Goal: Information Seeking & Learning: Learn about a topic

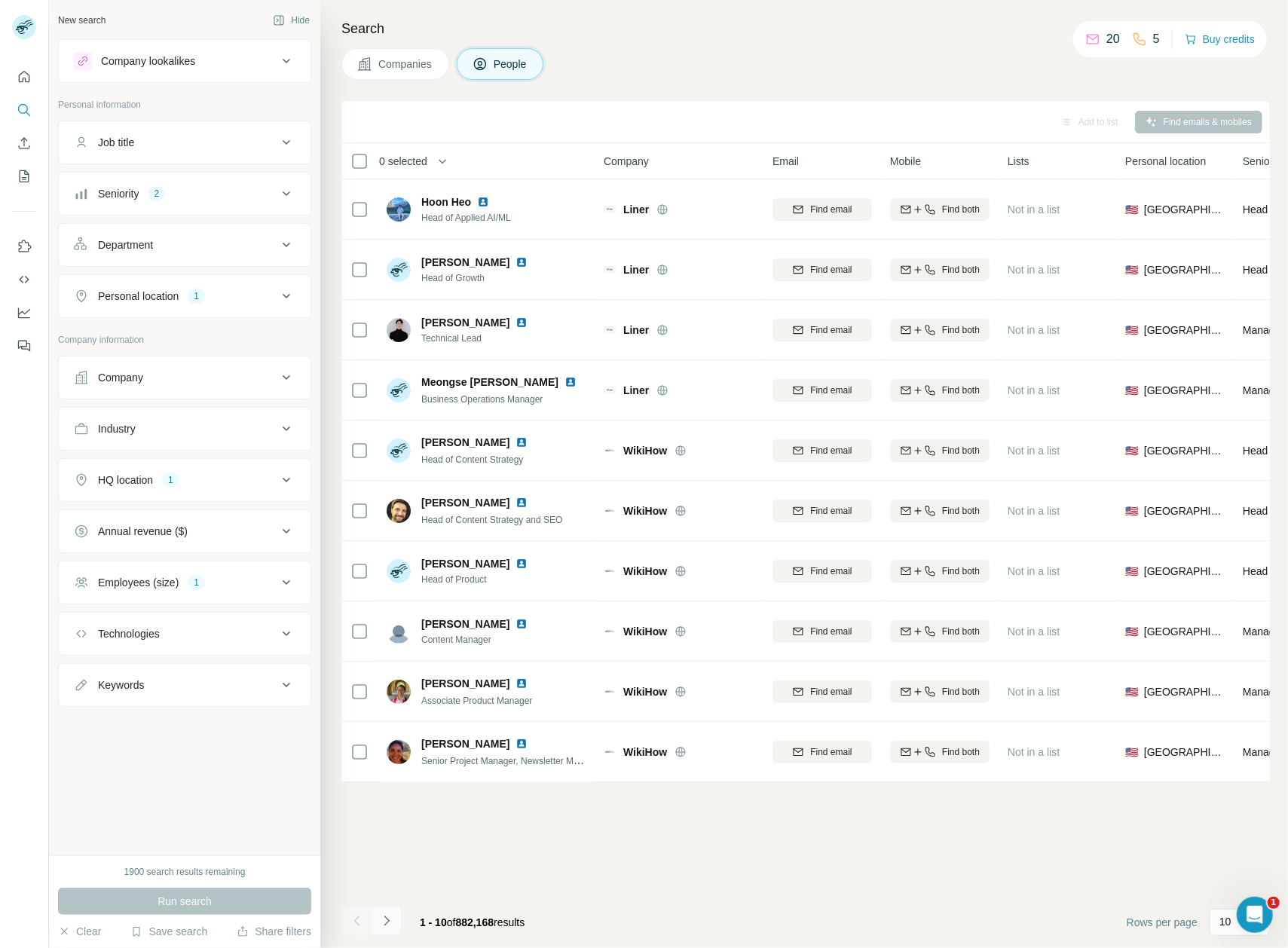
click at [386, 921] on icon "Navigate to next page" at bounding box center [386, 920] width 15 height 15
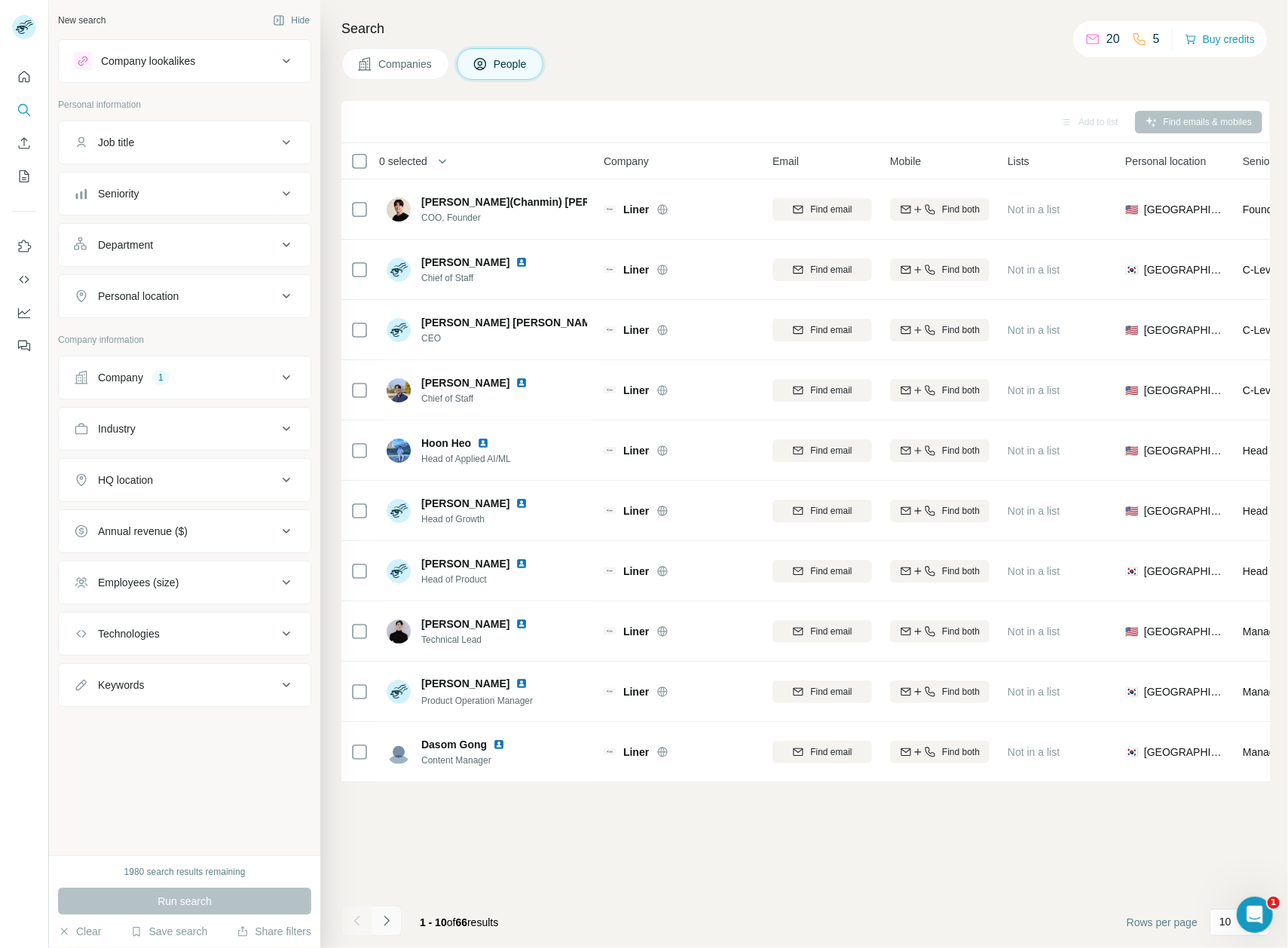
click at [386, 921] on icon "Navigate to next page" at bounding box center [386, 920] width 15 height 15
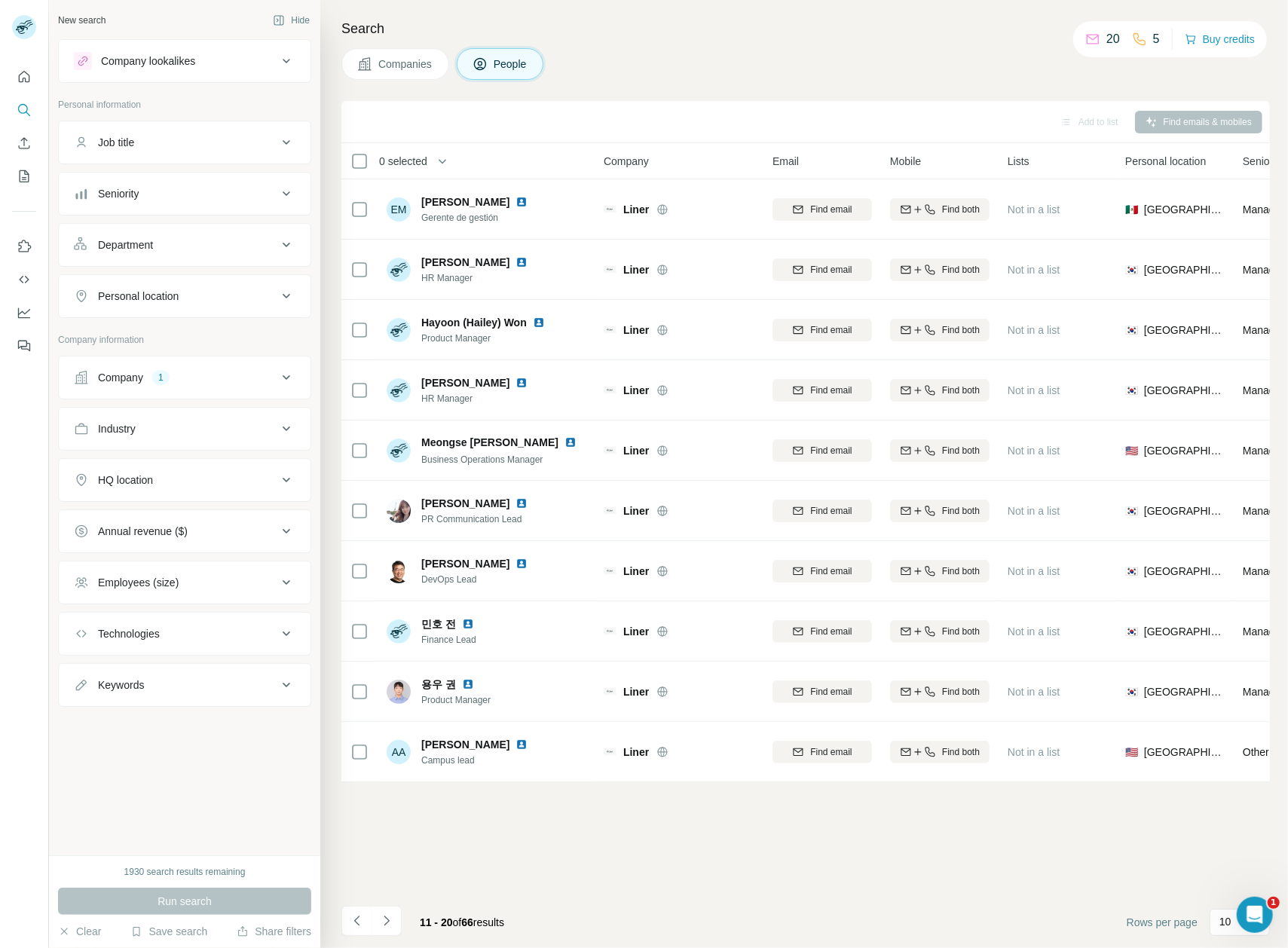
click at [817, 52] on div "Companies People" at bounding box center [806, 64] width 929 height 32
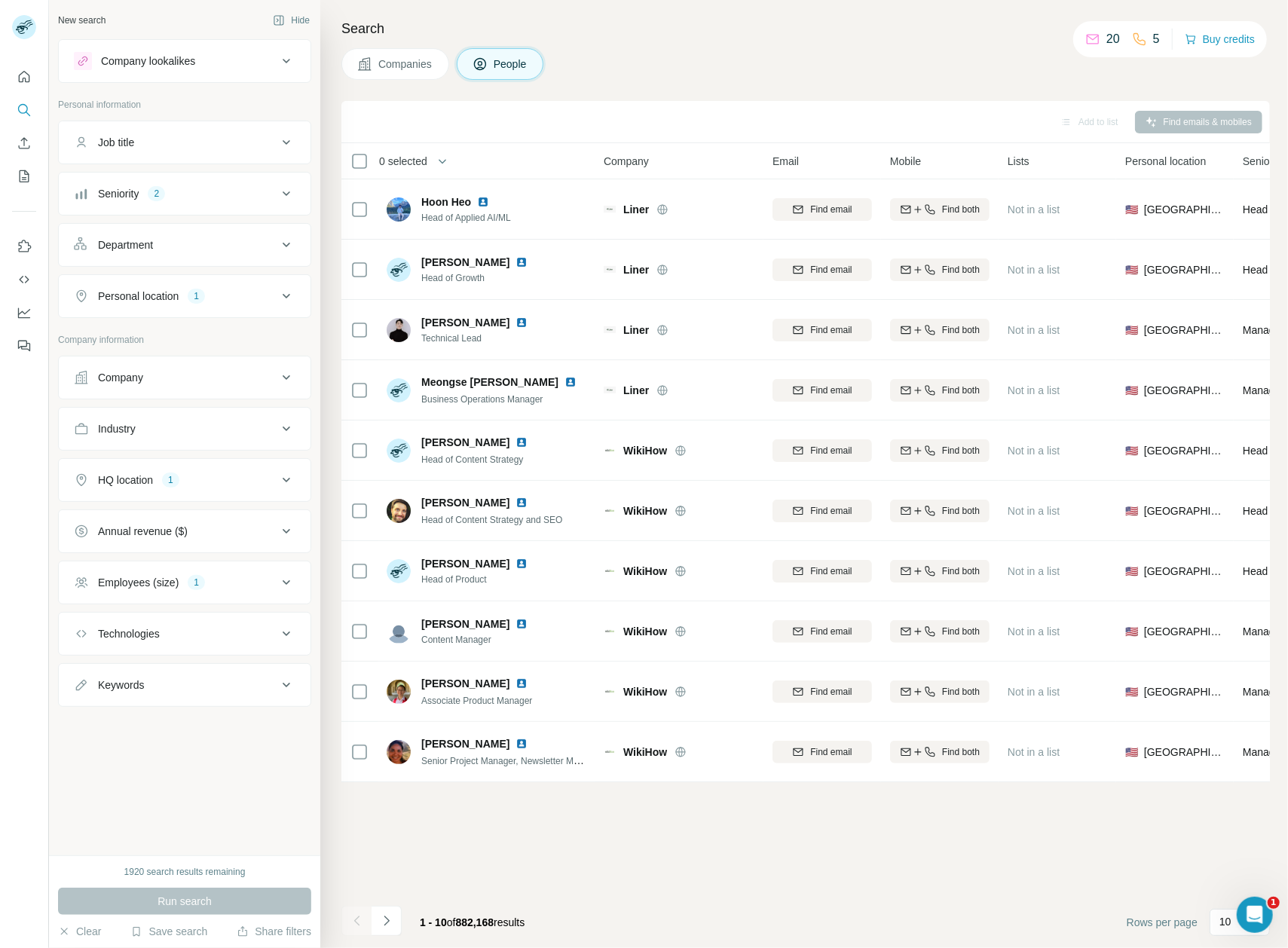
click at [593, 857] on div "Add to list Find emails & mobiles 0 selected People Company Email Mobile Lists …" at bounding box center [806, 524] width 929 height 847
click at [197, 539] on div "Annual revenue ($)" at bounding box center [176, 531] width 204 height 15
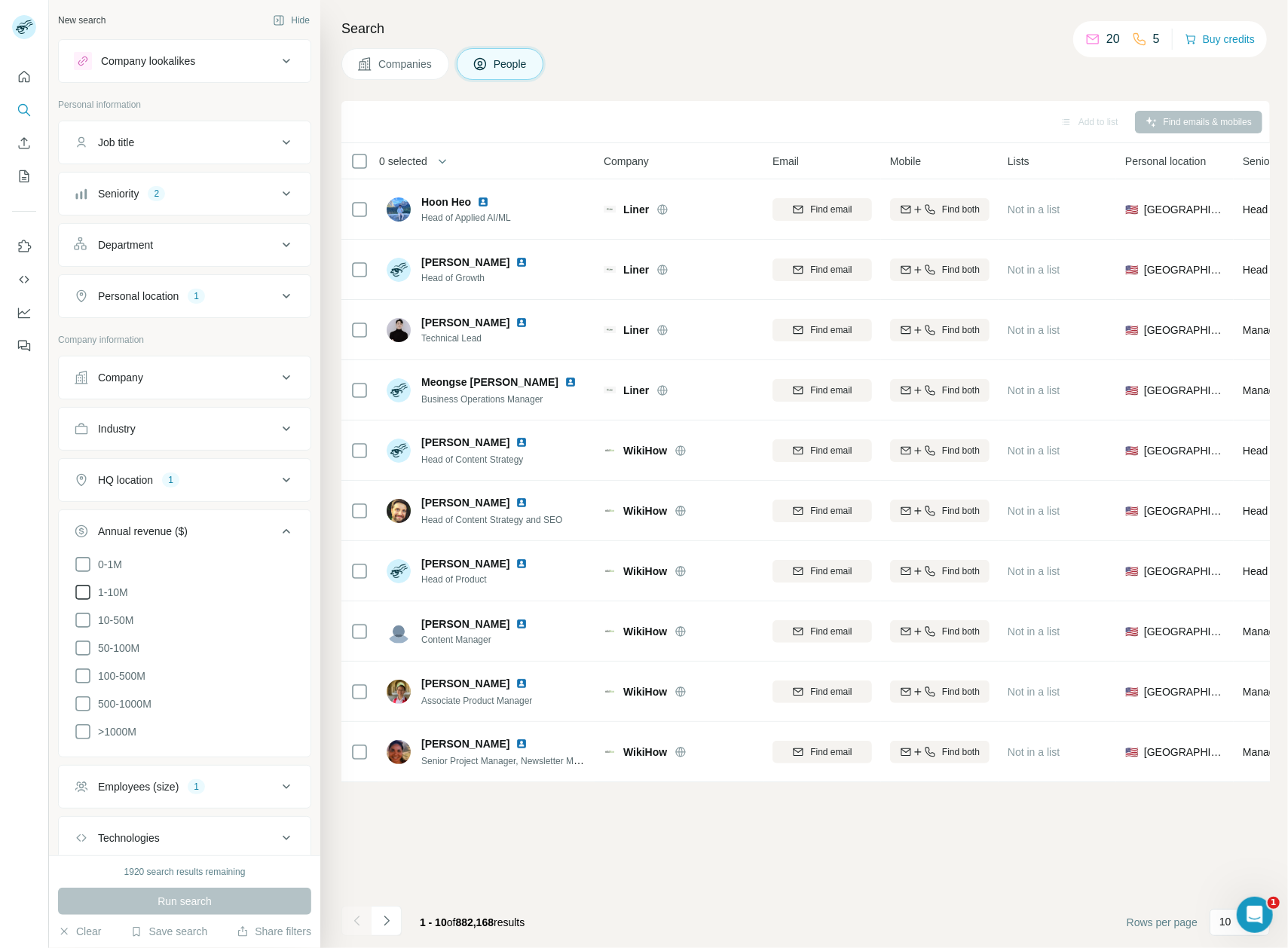
click at [110, 600] on span "1-10M" at bounding box center [110, 592] width 36 height 15
click at [206, 896] on span "Run search" at bounding box center [185, 901] width 54 height 15
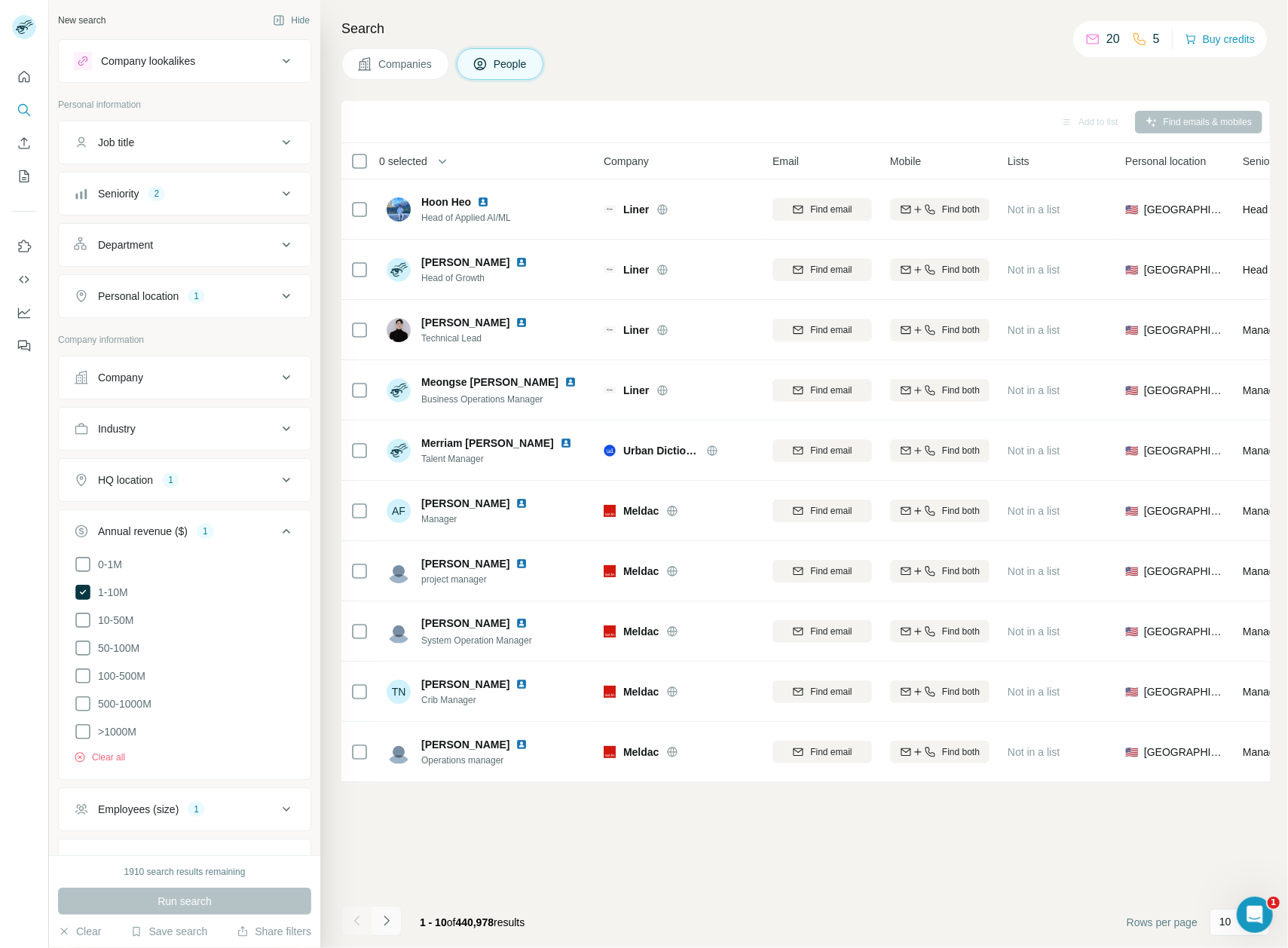
click at [390, 921] on icon "Navigate to next page" at bounding box center [386, 920] width 15 height 15
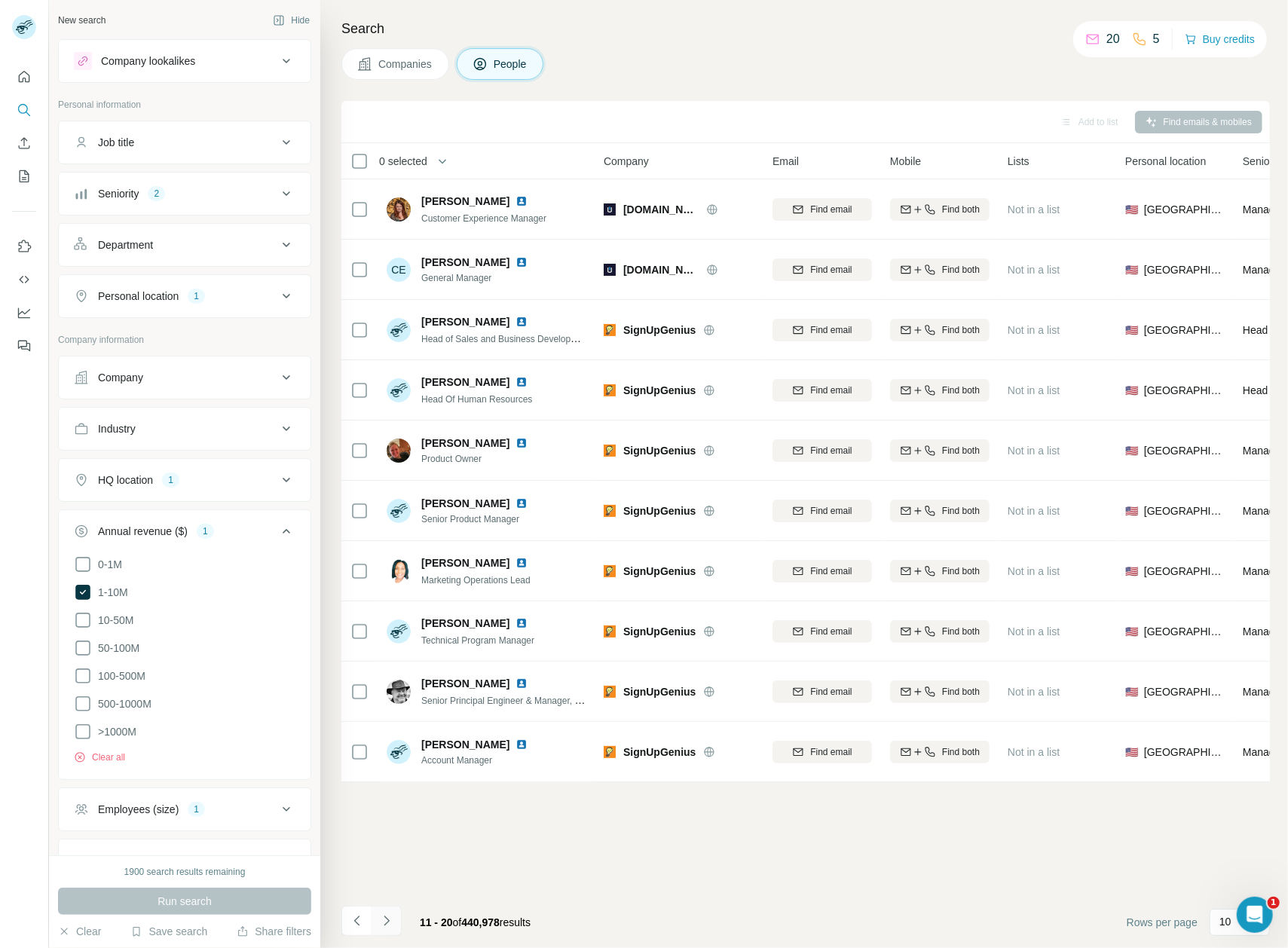
click at [386, 921] on icon "Navigate to next page" at bounding box center [386, 920] width 15 height 15
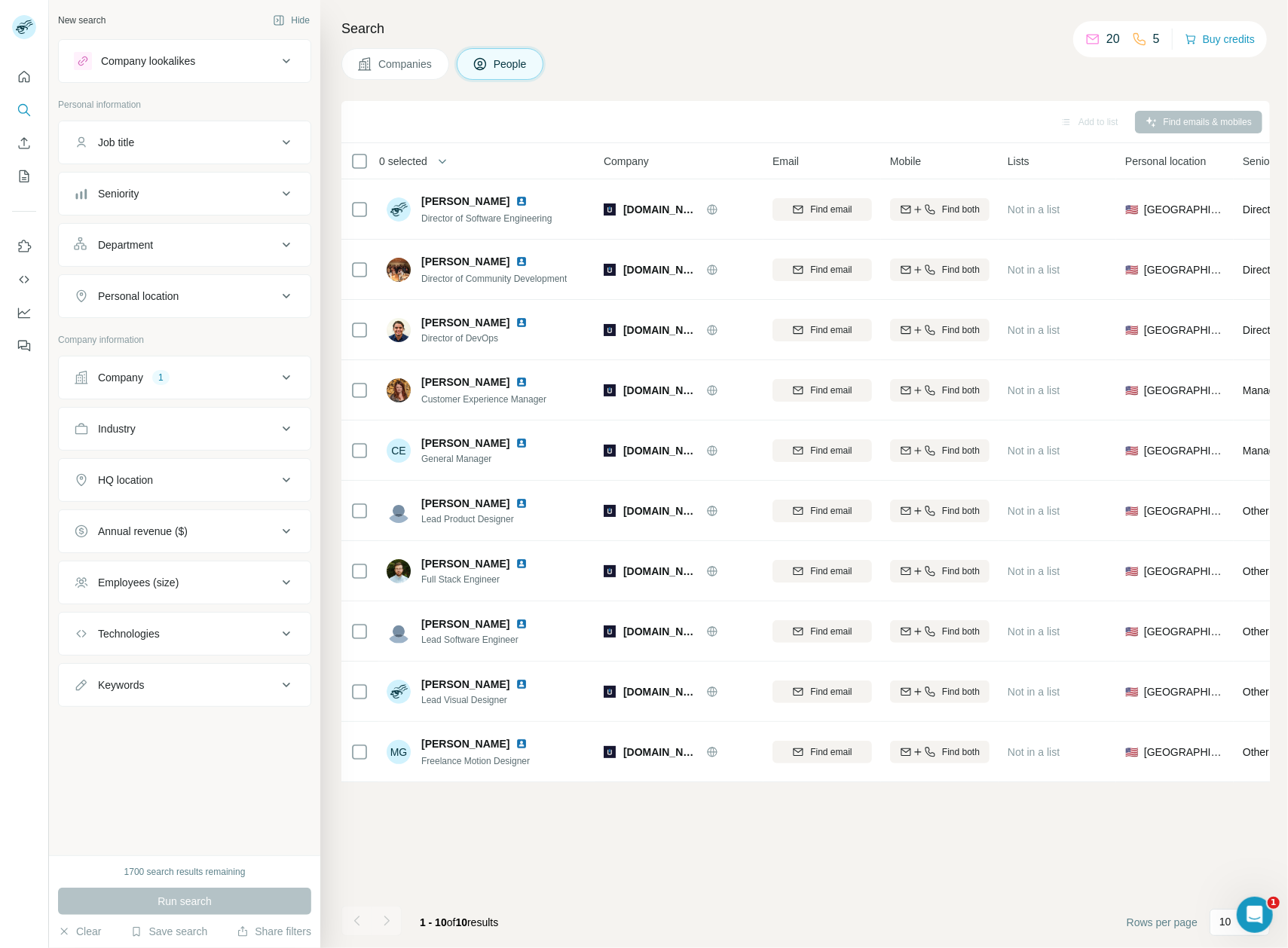
click at [733, 882] on div "Add to list Find emails & mobiles 0 selected People Company Email Mobile Lists …" at bounding box center [806, 524] width 929 height 847
click at [842, 876] on div "Add to list Find emails & mobiles 0 selected People Company Email Mobile Lists …" at bounding box center [806, 524] width 929 height 847
click at [477, 847] on div "Add to list Find emails & mobiles 0 selected People Company Email Mobile Lists …" at bounding box center [806, 524] width 929 height 847
click at [1224, 924] on p "10" at bounding box center [1226, 921] width 12 height 15
click at [1228, 815] on div "60" at bounding box center [1240, 806] width 53 height 27
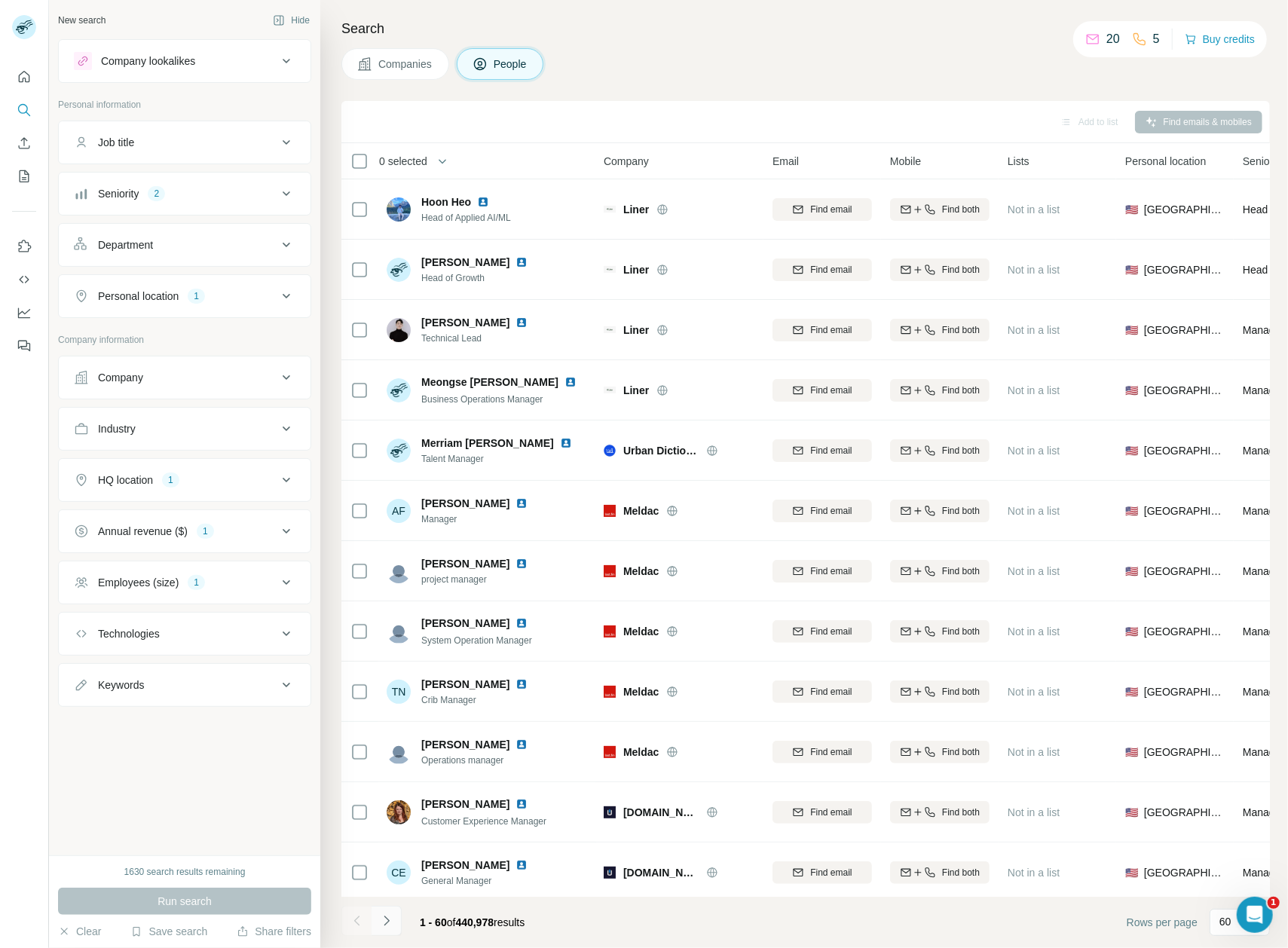
click at [386, 921] on icon "Navigate to next page" at bounding box center [386, 920] width 15 height 15
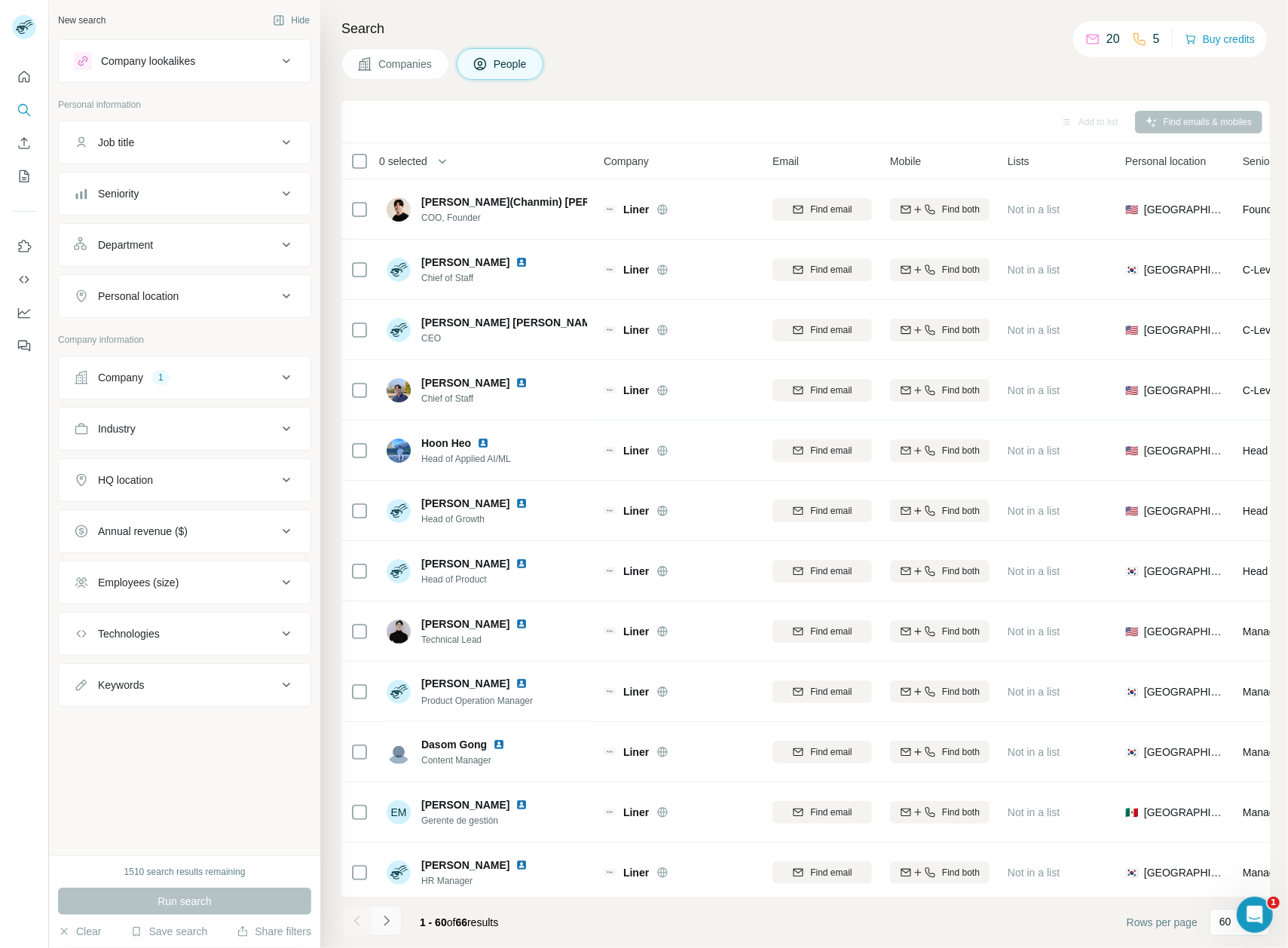
click at [386, 921] on icon "Navigate to next page" at bounding box center [386, 920] width 15 height 15
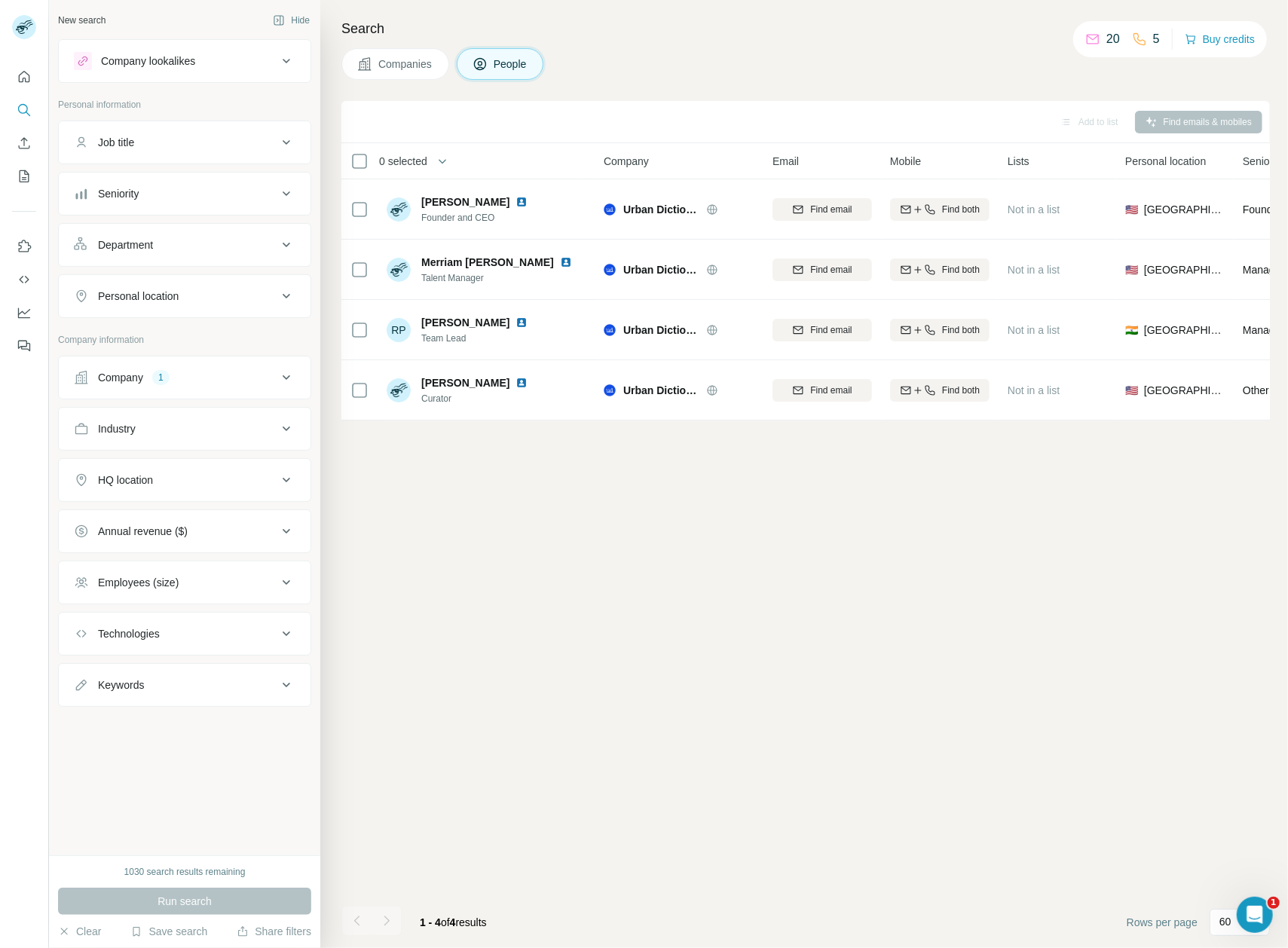
click at [803, 709] on div "Add to list Find emails & mobiles 0 selected People Company Email Mobile Lists …" at bounding box center [806, 524] width 929 height 847
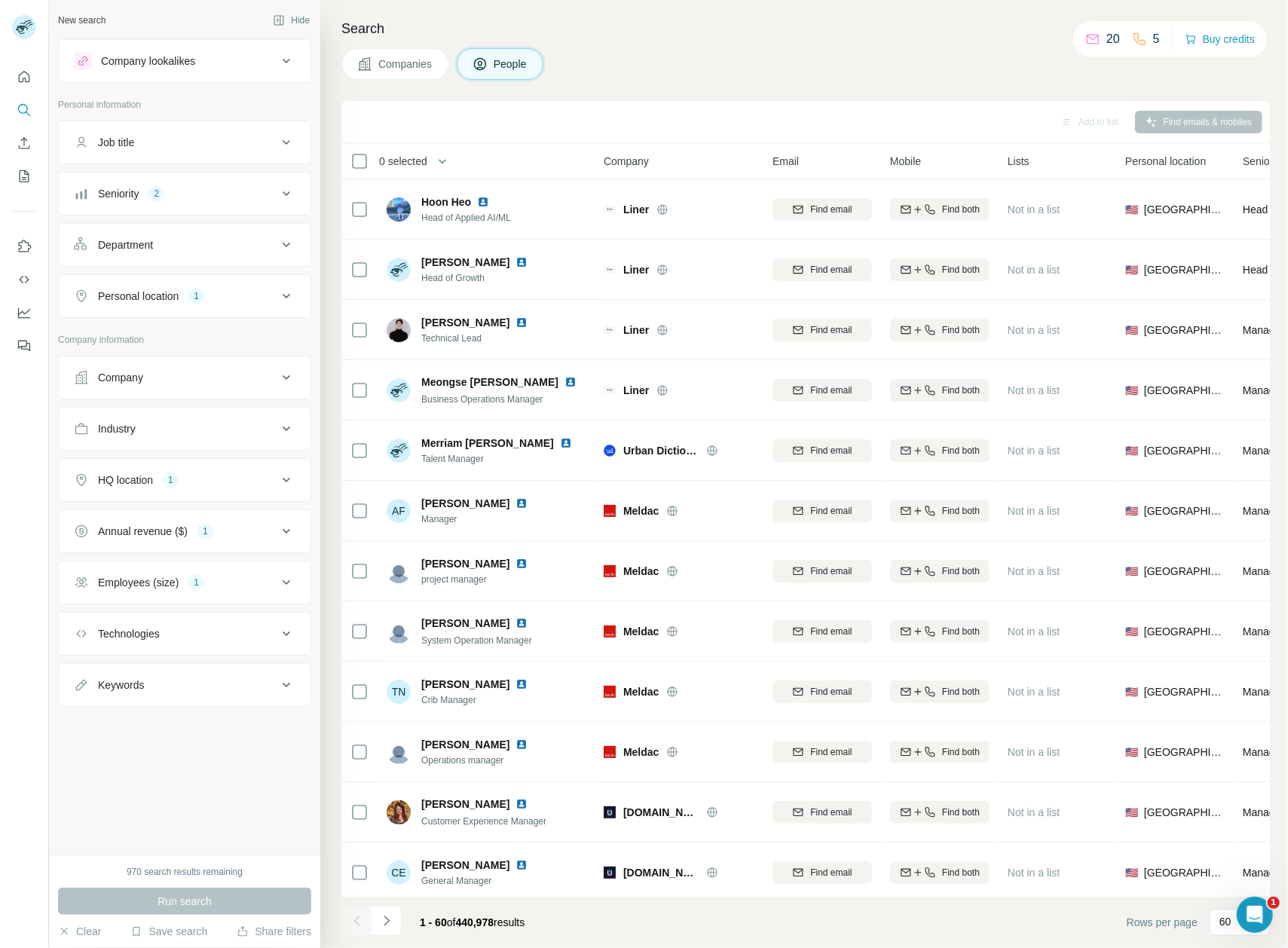
click at [803, 100] on div "Search Companies People Add to list Find emails & mobiles 0 selected People Com…" at bounding box center [804, 474] width 968 height 948
click at [398, 923] on button "Navigate to next page" at bounding box center [386, 920] width 30 height 30
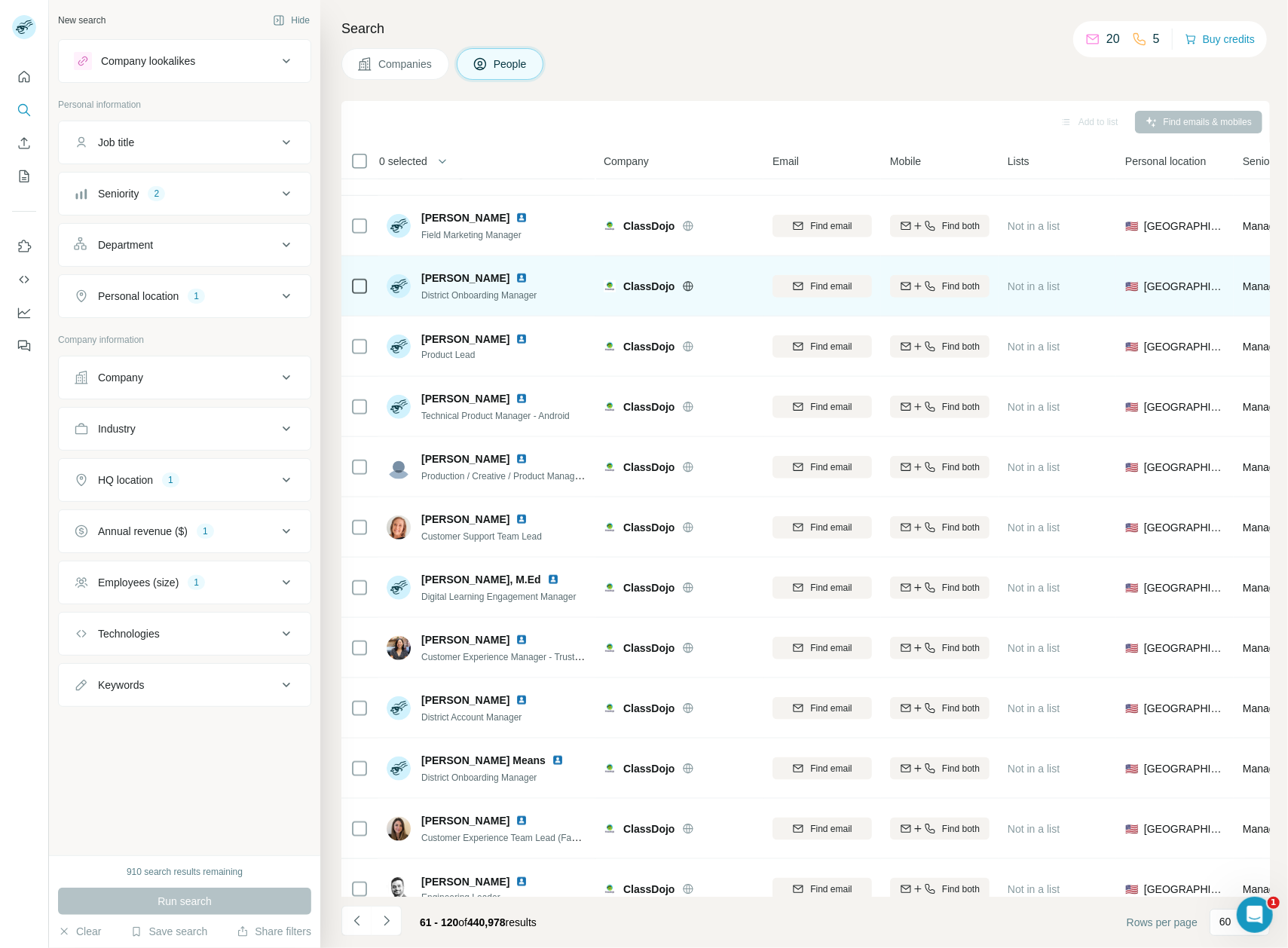
scroll to position [405, 0]
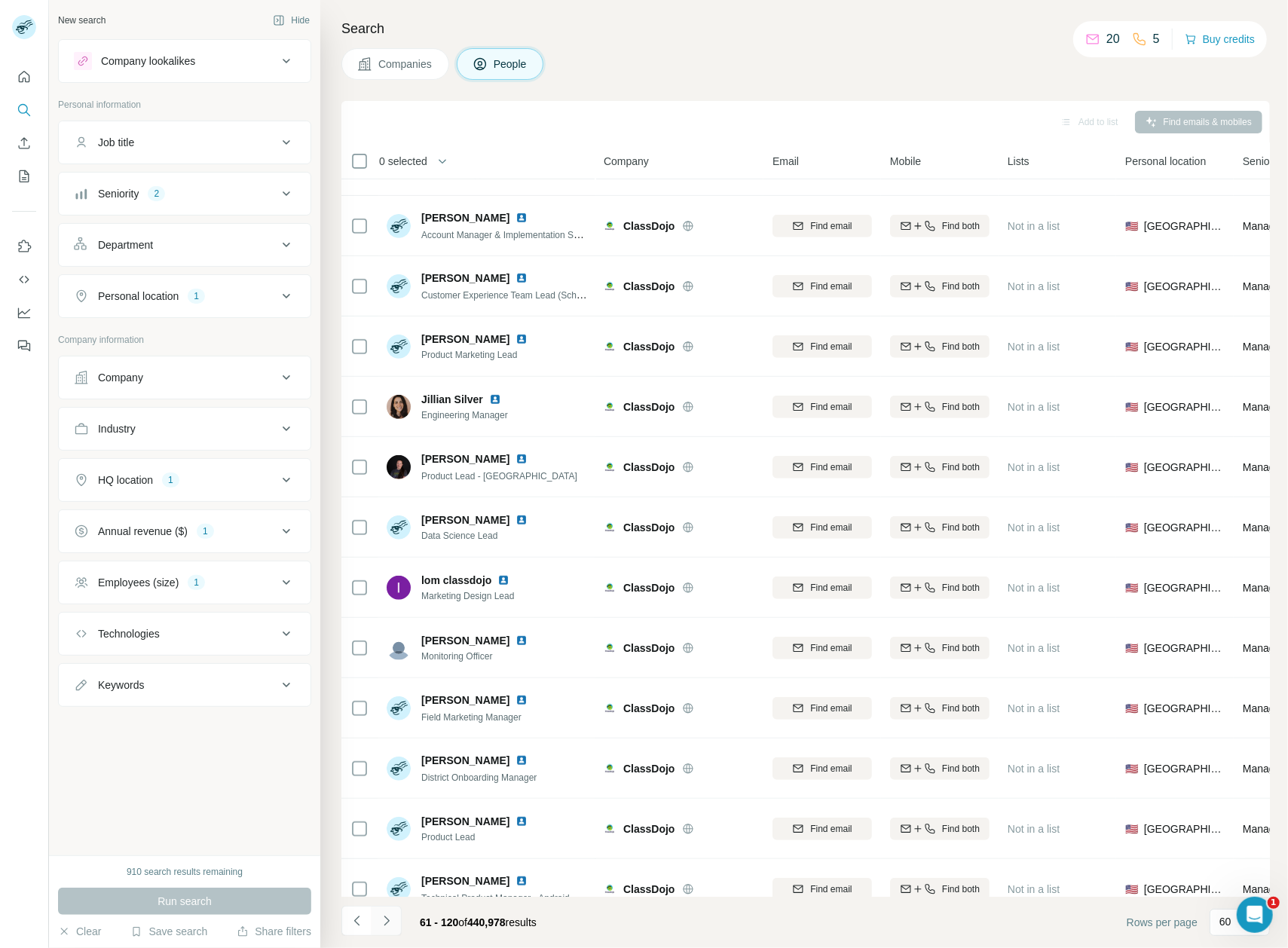
click at [386, 921] on icon "Navigate to next page" at bounding box center [386, 920] width 15 height 15
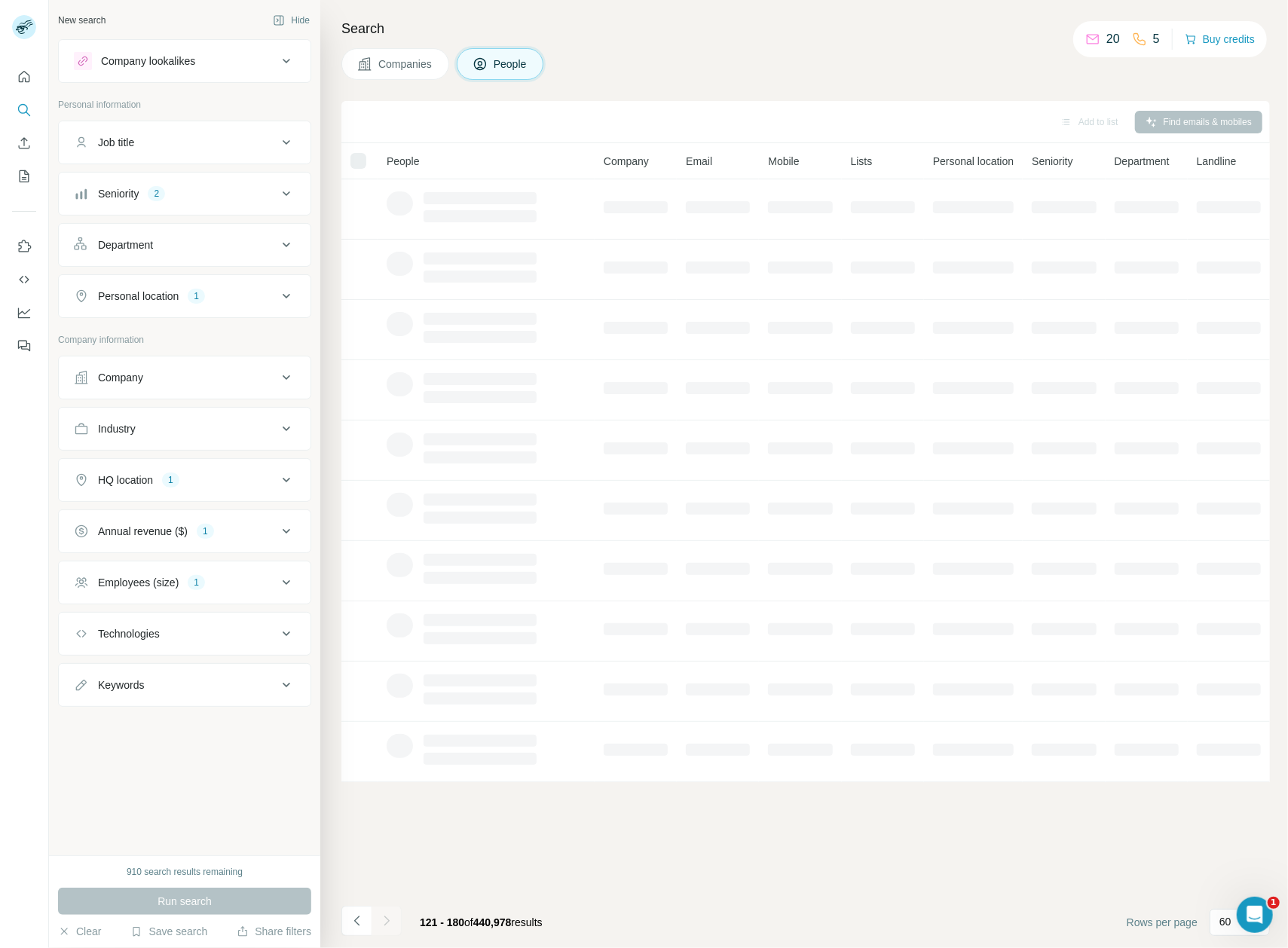
scroll to position [0, 0]
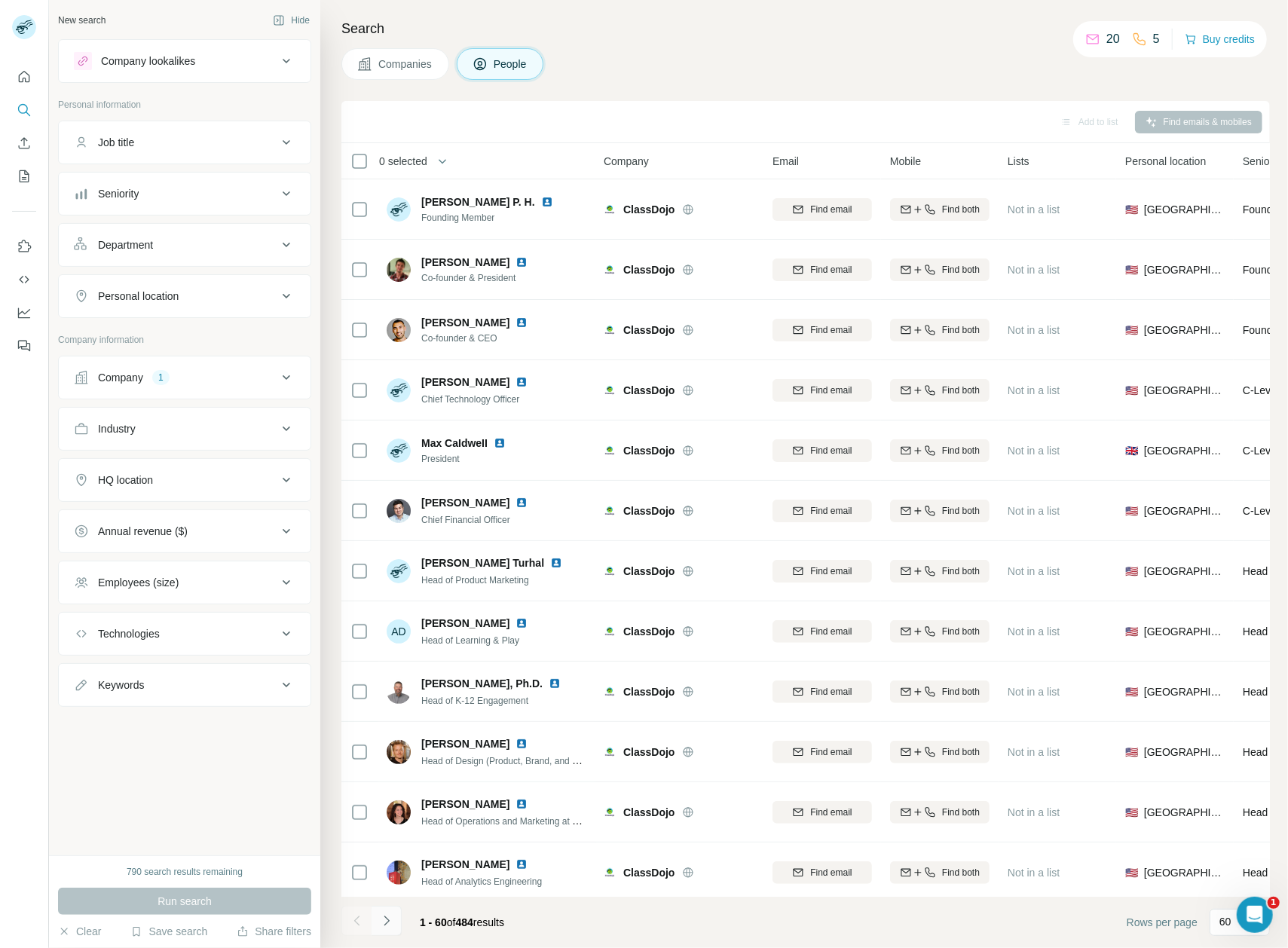
click at [386, 921] on icon "Navigate to next page" at bounding box center [386, 920] width 15 height 15
click at [876, 93] on div "Search Companies People Add to list Find emails & mobiles 0 selected People Com…" at bounding box center [804, 474] width 968 height 948
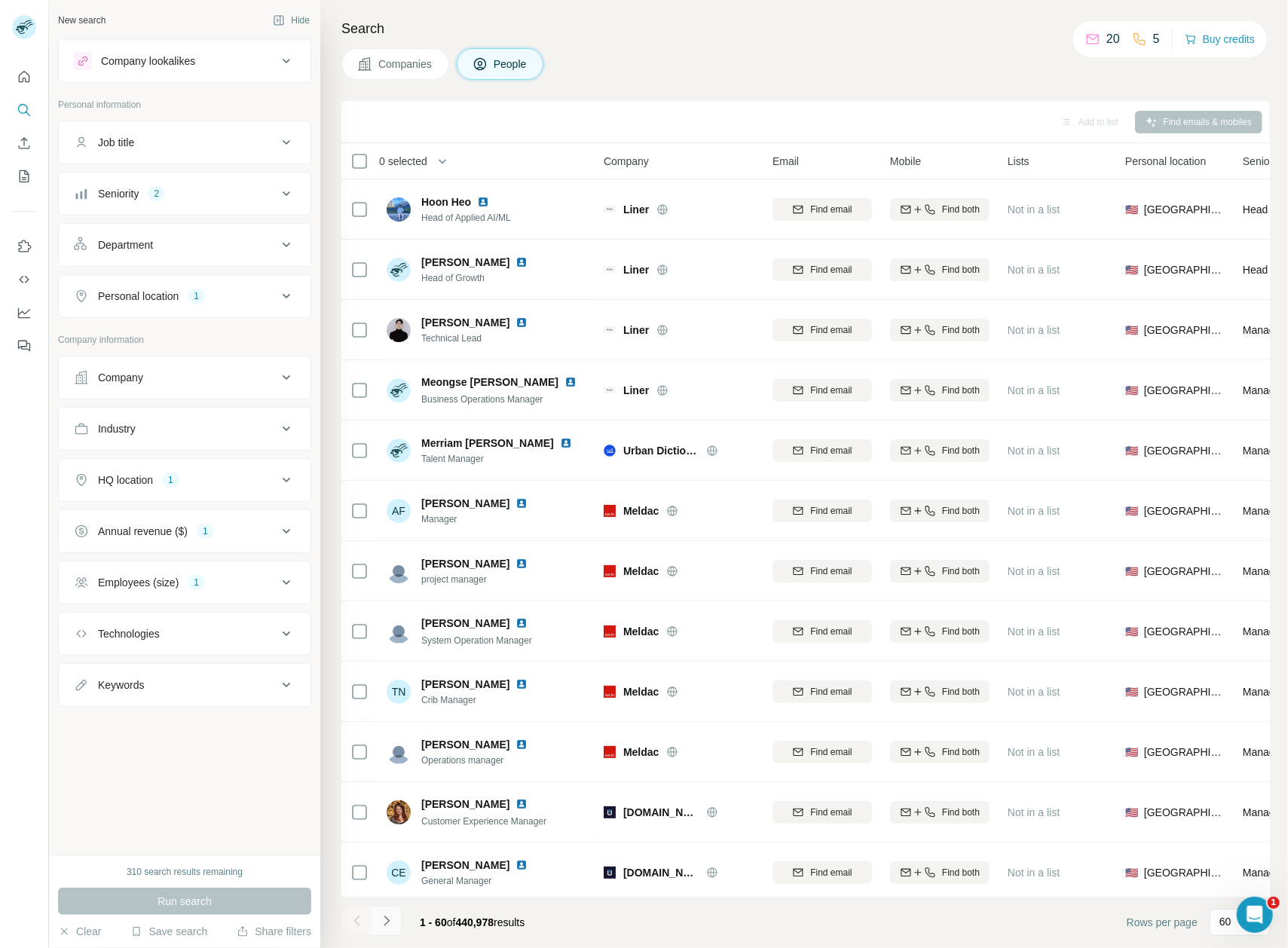
click at [393, 920] on icon "Navigate to next page" at bounding box center [386, 920] width 15 height 15
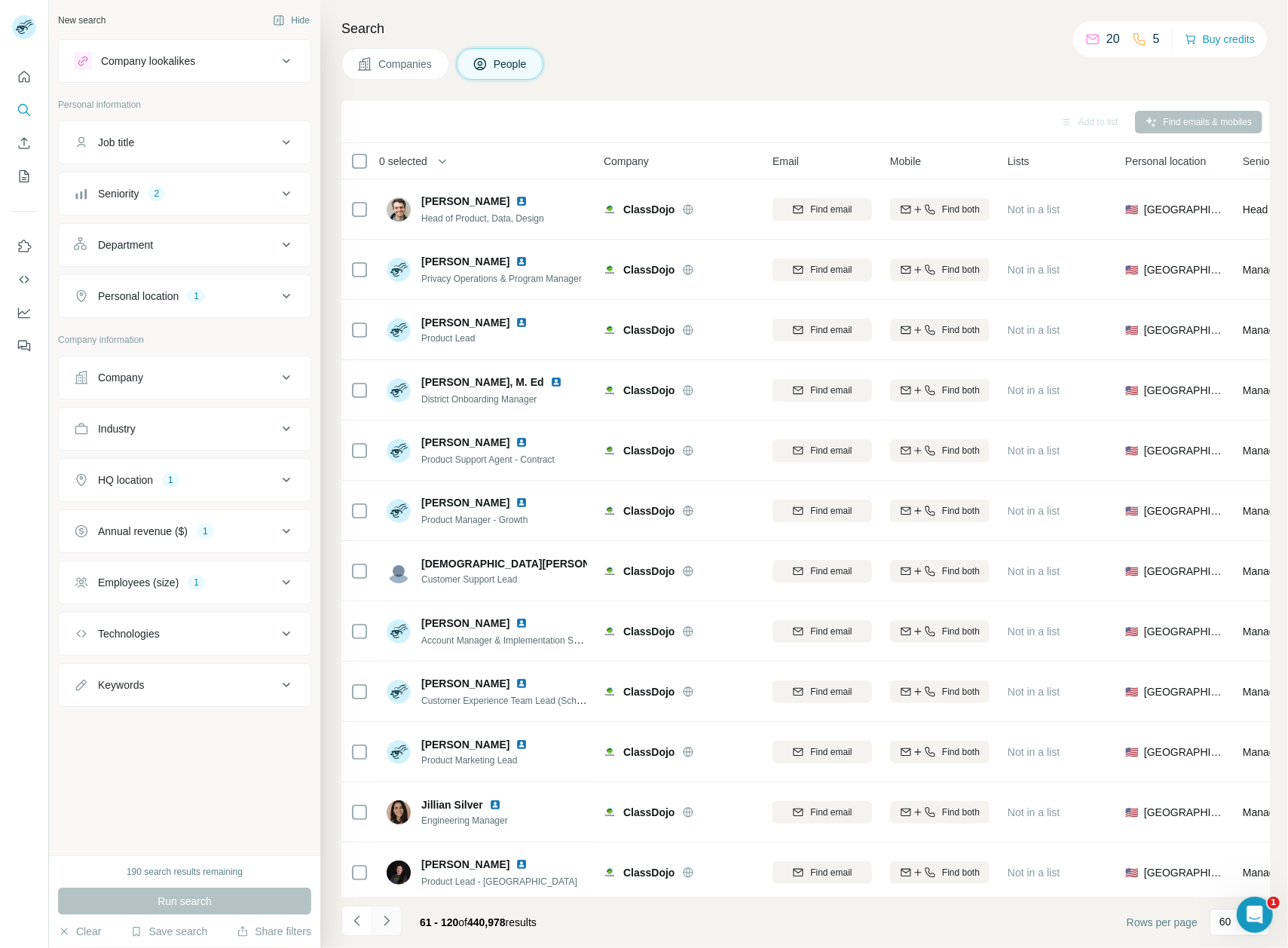
click at [393, 920] on icon "Navigate to next page" at bounding box center [386, 920] width 15 height 15
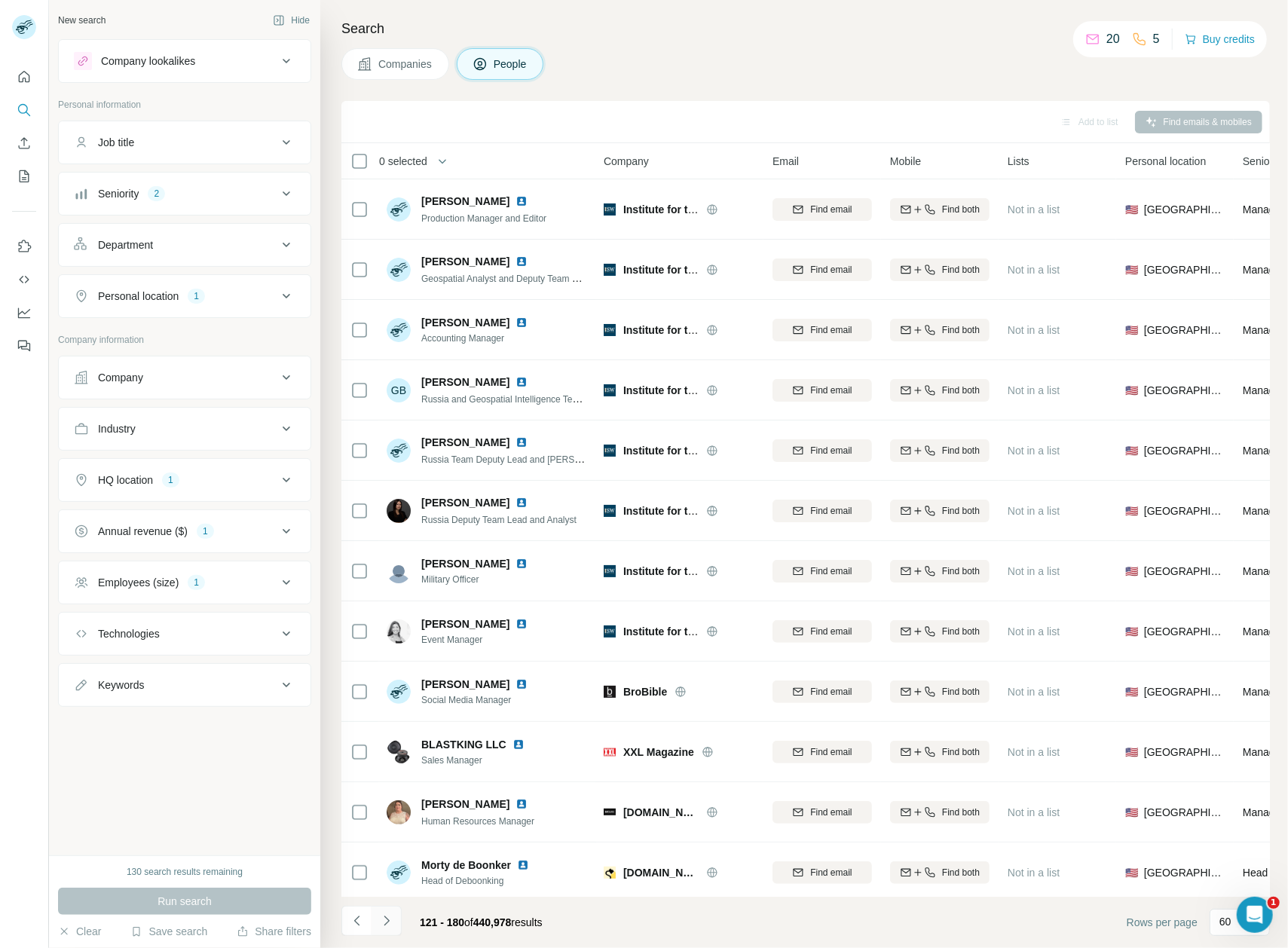
click at [386, 921] on icon "Navigate to next page" at bounding box center [386, 920] width 15 height 15
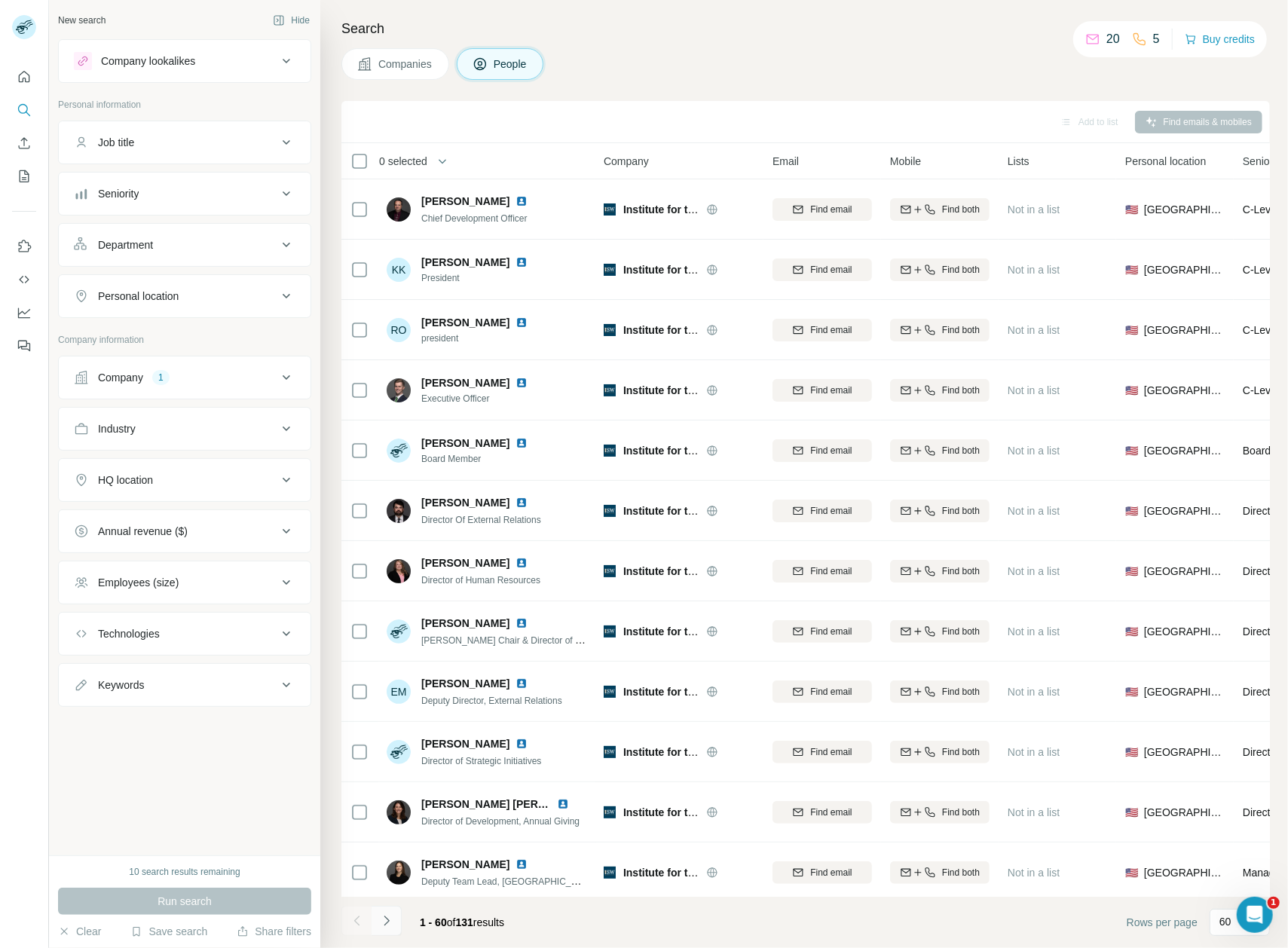
click at [386, 921] on icon "Navigate to next page" at bounding box center [386, 920] width 15 height 15
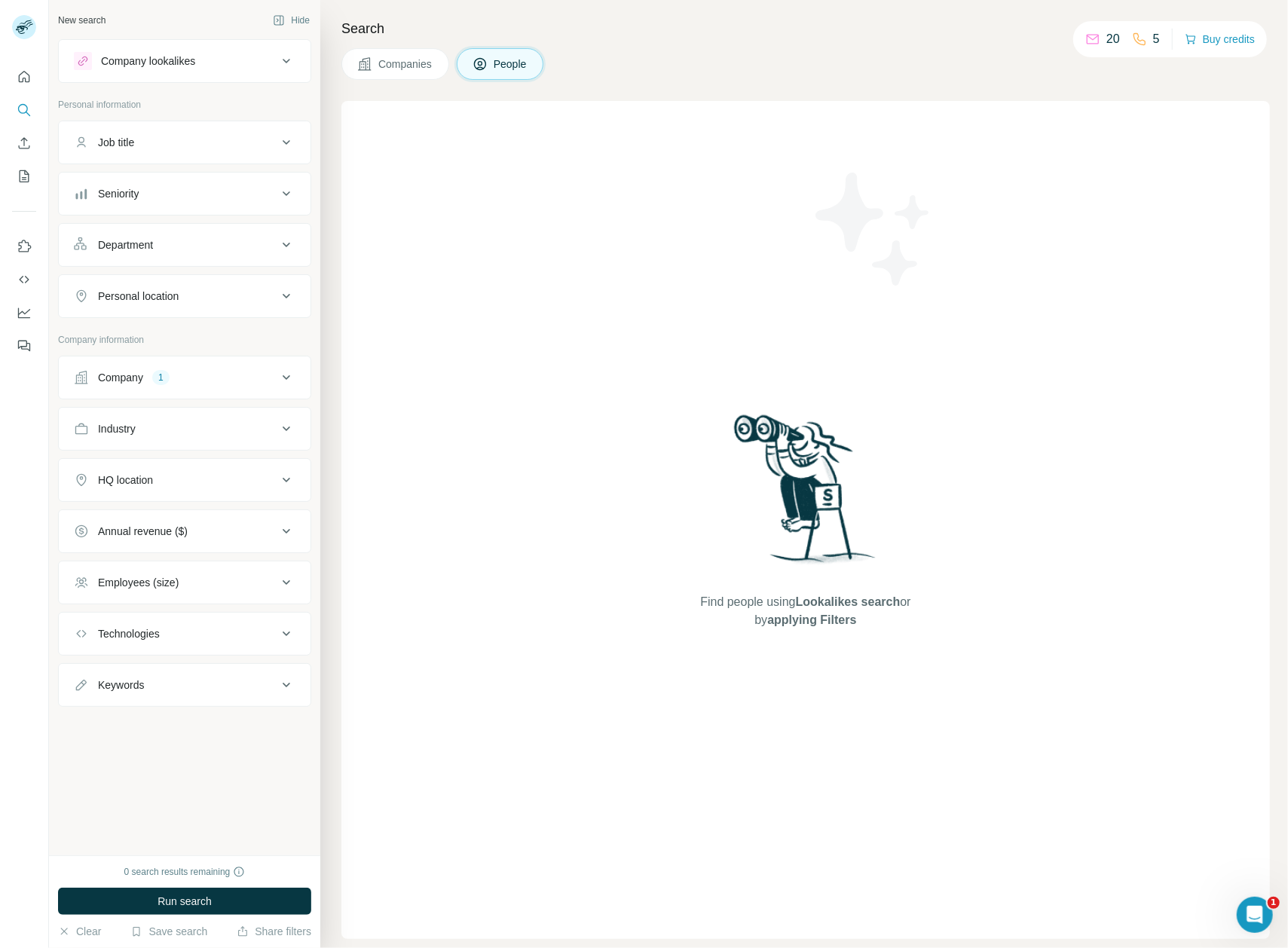
click at [398, 800] on div "Find people using Lookalikes search or by applying Filters" at bounding box center [806, 520] width 929 height 838
click at [240, 863] on div "0 search results remaining Run search Clear Save search Share filters" at bounding box center [185, 901] width 272 height 92
click at [242, 870] on icon at bounding box center [239, 872] width 12 height 12
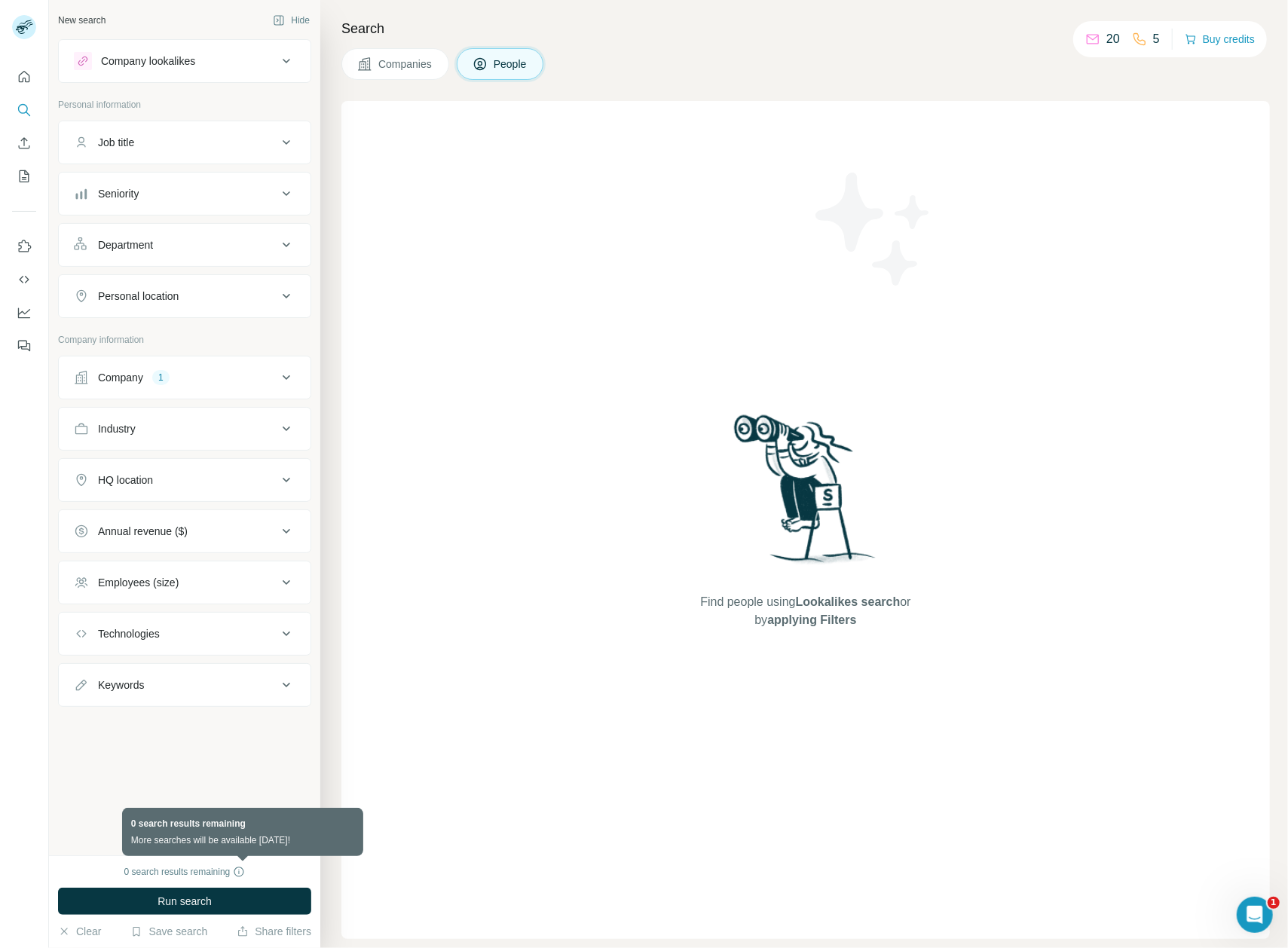
click at [242, 870] on icon at bounding box center [239, 872] width 12 height 12
click at [285, 534] on icon at bounding box center [286, 531] width 8 height 4
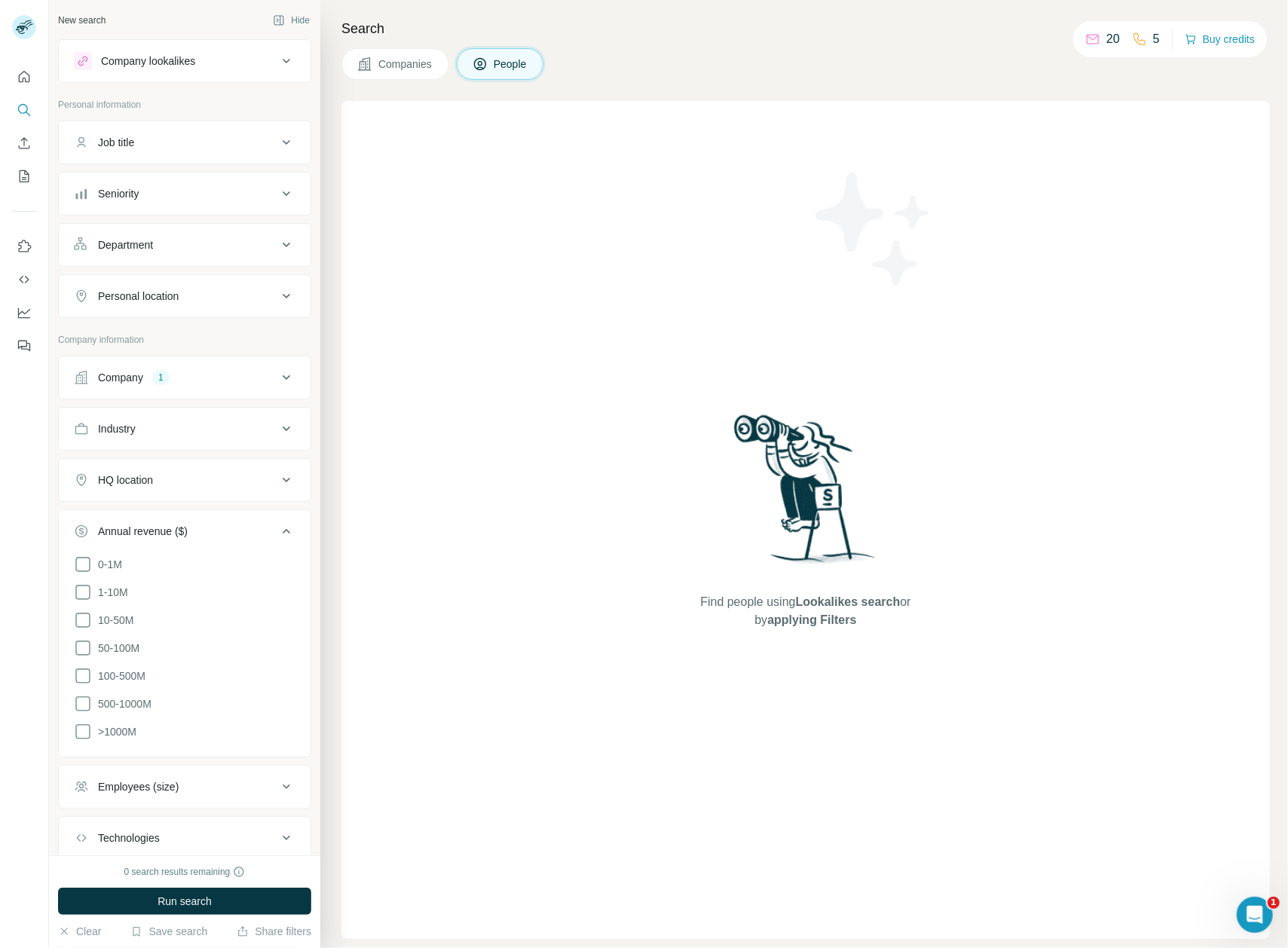
click at [285, 535] on button "Annual revenue ($)" at bounding box center [185, 534] width 252 height 42
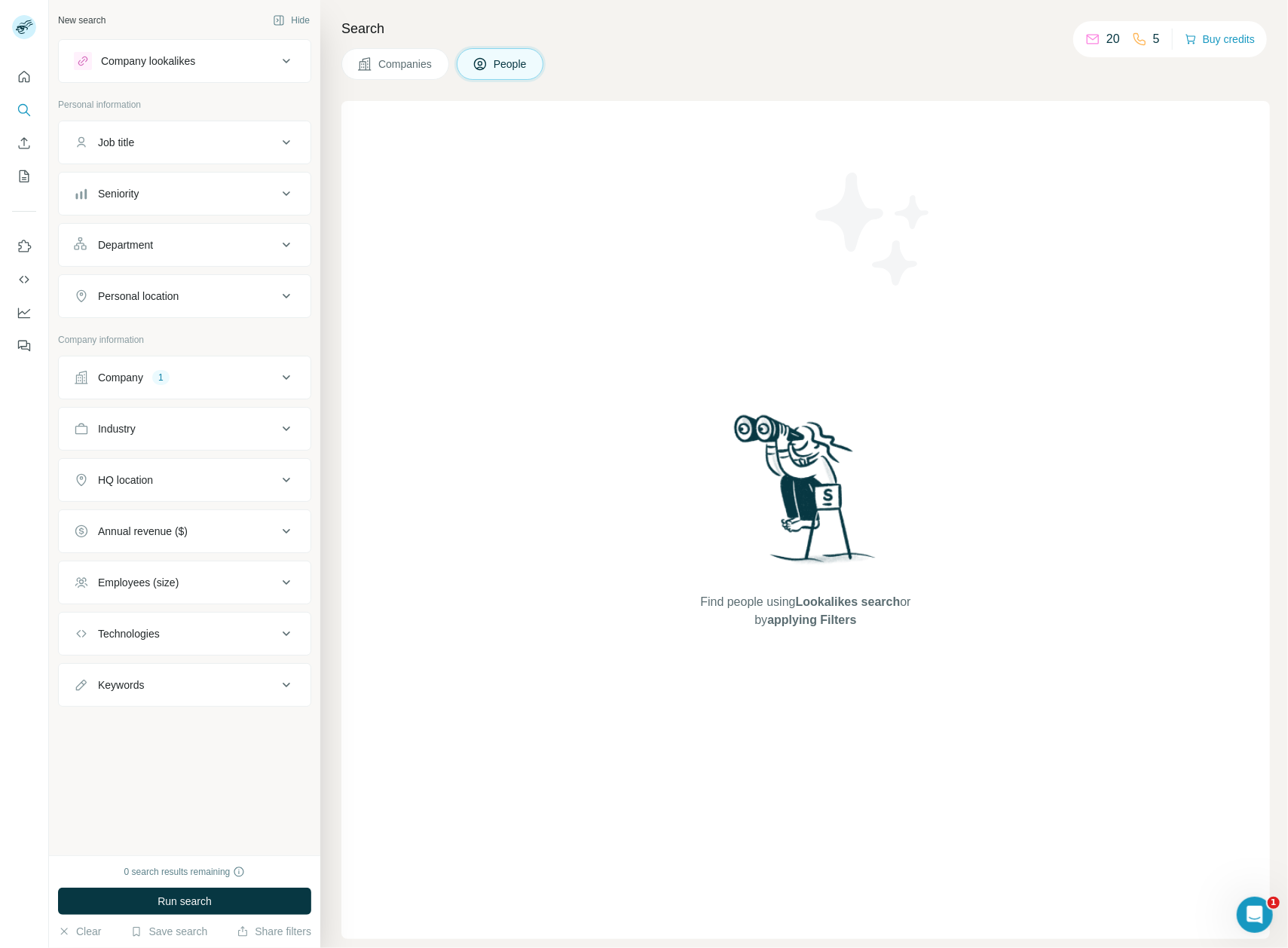
click at [580, 194] on div "Find people using Lookalikes search or by applying Filters" at bounding box center [806, 520] width 929 height 838
